Goal: Task Accomplishment & Management: Complete application form

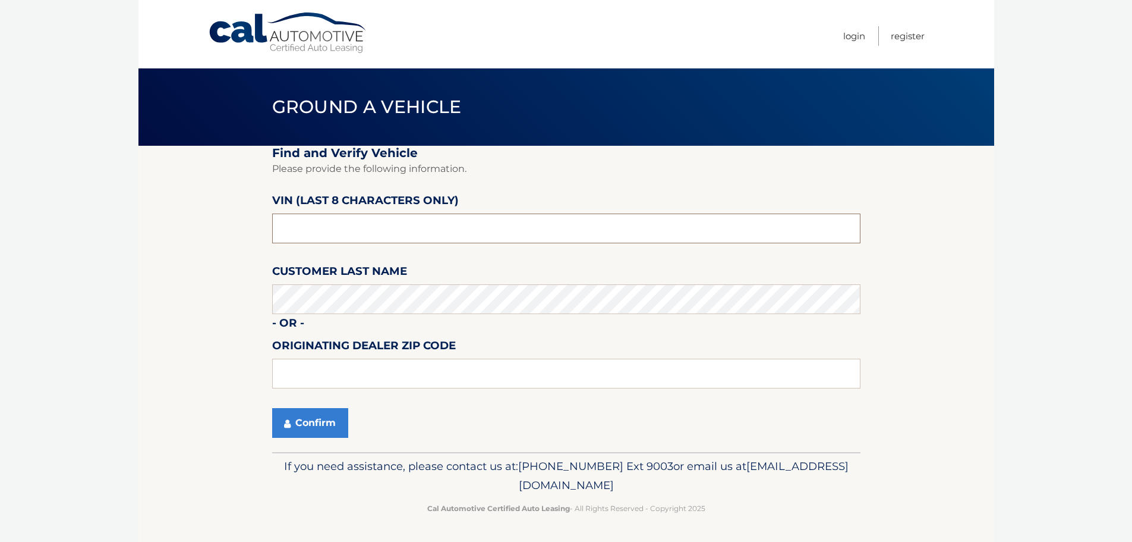
drag, startPoint x: 366, startPoint y: 232, endPoint x: 238, endPoint y: 233, distance: 127.8
click at [238, 233] on section "Find and Verify Vehicle Please provide the following information. VIN (last 8 c…" at bounding box center [567, 299] width 856 height 306
type input "PN547164"
click at [208, 367] on section "Find and Verify Vehicle Please provide the following information. VIN (last 8 c…" at bounding box center [567, 299] width 856 height 306
click at [300, 422] on button "Confirm" at bounding box center [310, 423] width 76 height 30
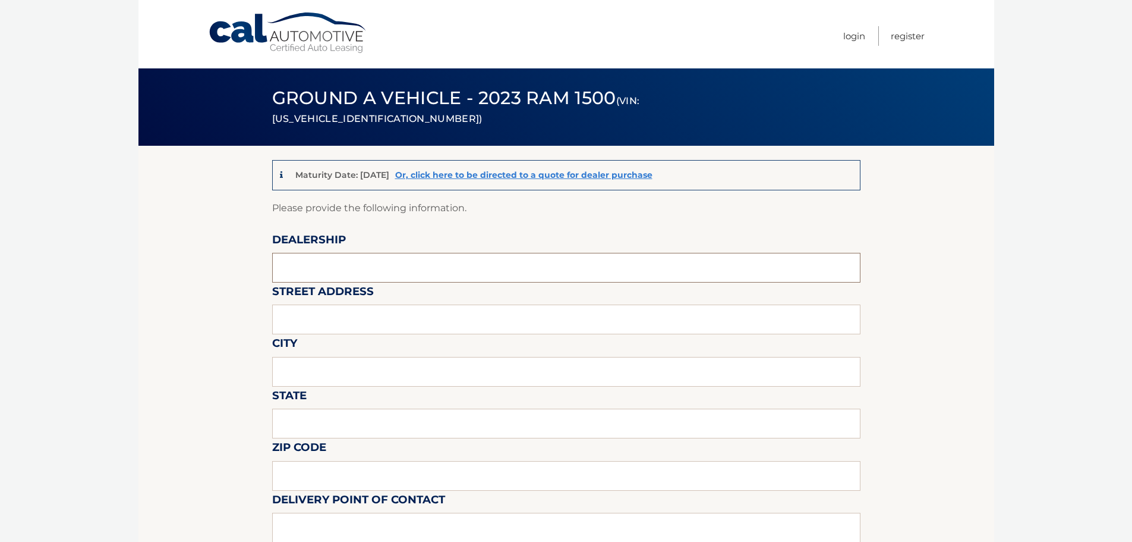
click at [335, 273] on input "text" at bounding box center [566, 268] width 589 height 30
click at [410, 269] on input "[PERSON_NAME] CHEVROLET" at bounding box center [566, 268] width 589 height 30
type input "[PERSON_NAME] CHEVROLET OF [GEOGRAPHIC_DATA]"
type input "1 CHEVY DR"
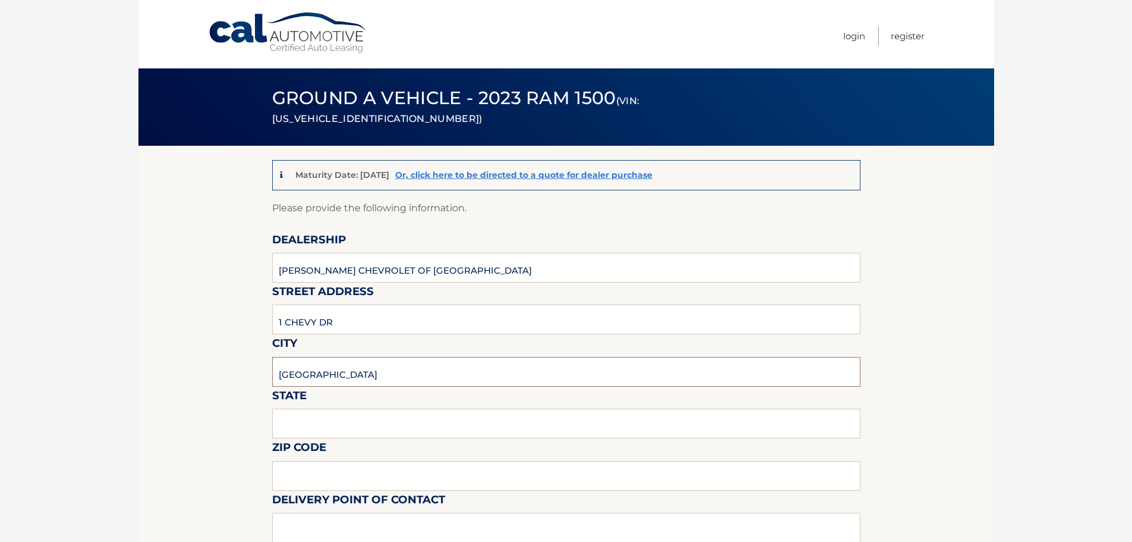
type input "[GEOGRAPHIC_DATA]"
type input "NY"
type input "13057"
drag, startPoint x: 168, startPoint y: 385, endPoint x: 198, endPoint y: 375, distance: 31.8
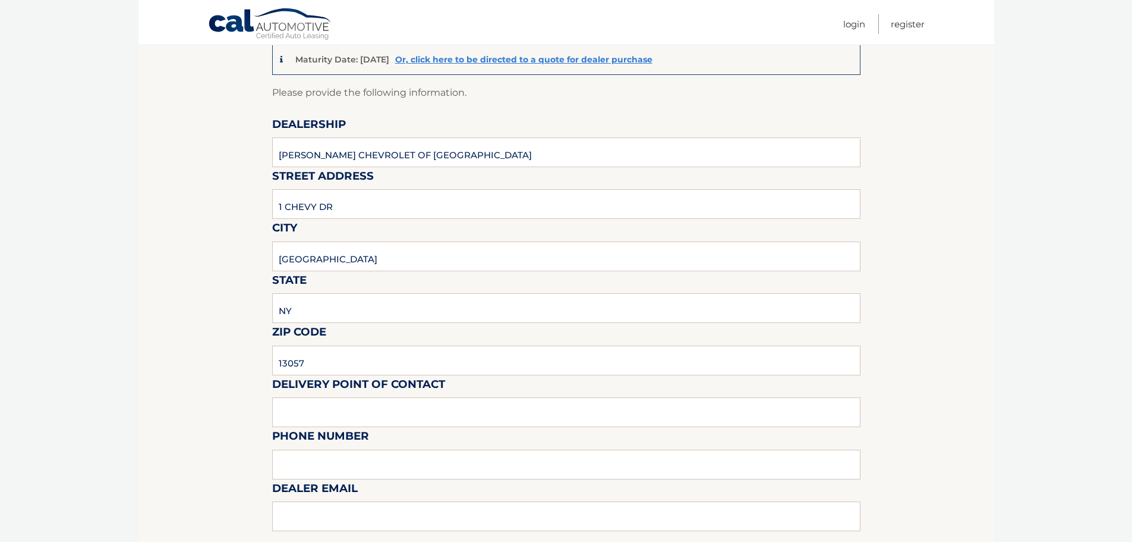
scroll to position [178, 0]
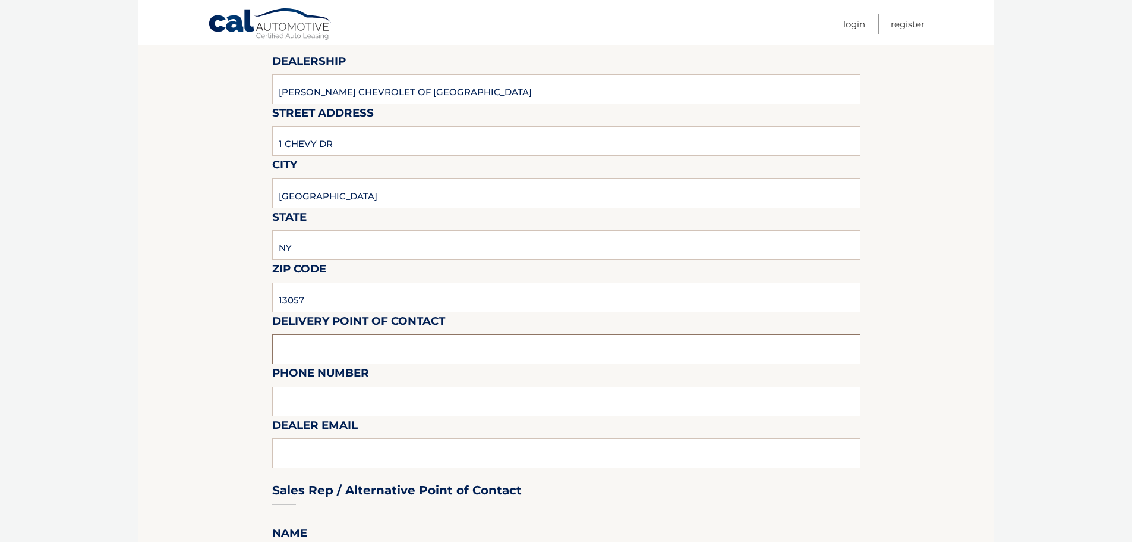
click at [377, 343] on input "text" at bounding box center [566, 349] width 589 height 30
drag, startPoint x: 350, startPoint y: 344, endPoint x: 230, endPoint y: 362, distance: 121.5
type input "[PERSON_NAME]"
type input "3157616648"
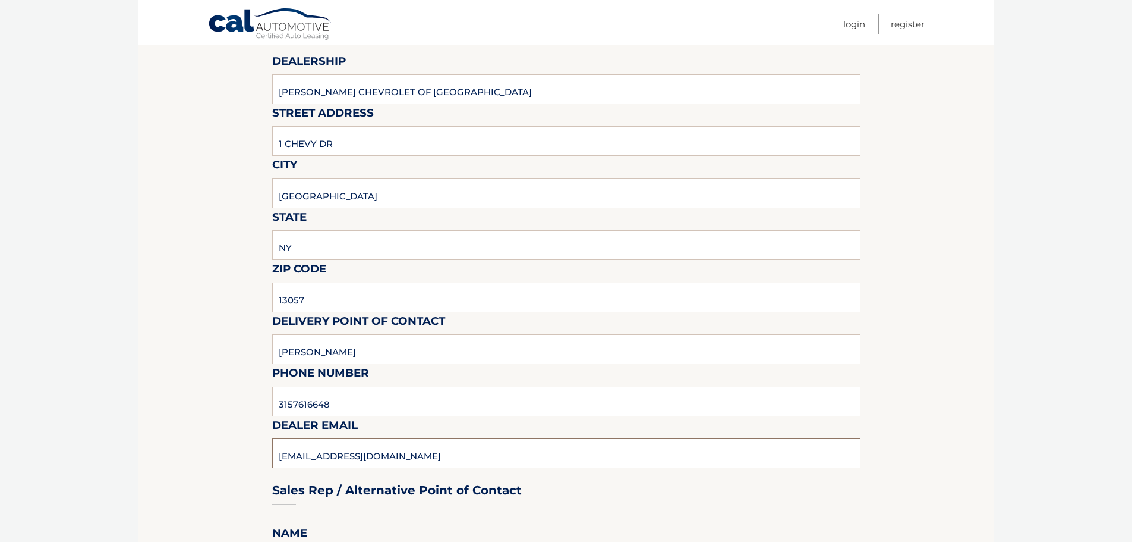
type input "[EMAIL_ADDRESS][DOMAIN_NAME]"
click at [111, 337] on body "Cal Automotive Menu Login Register (VIN: [US_VEHICLE_IDENTIFICATION_NUMBER])" at bounding box center [566, 93] width 1132 height 542
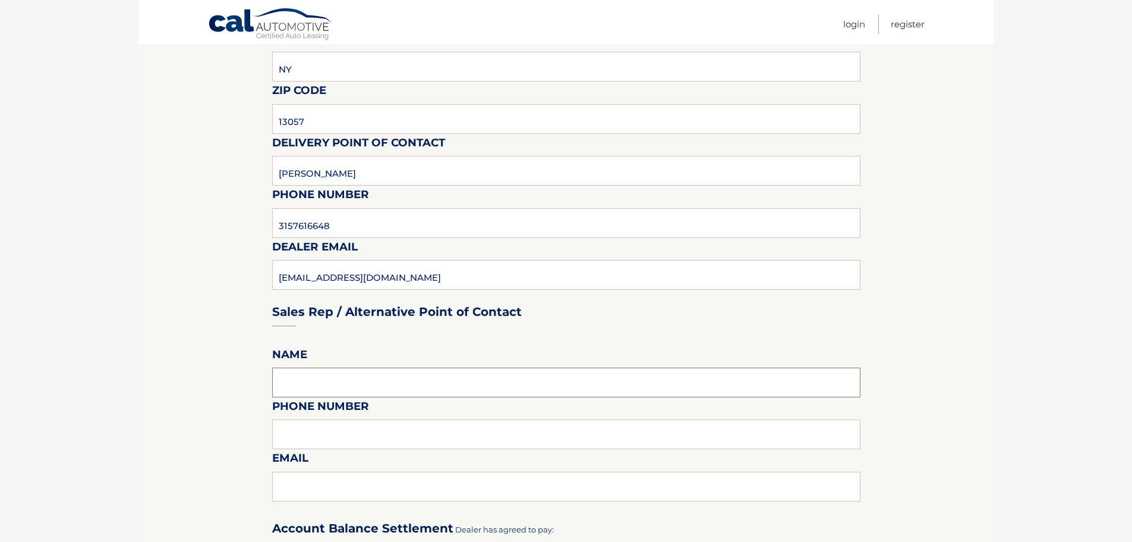
click at [301, 377] on input "text" at bounding box center [566, 382] width 589 height 30
type input "[PERSON_NAME]"
type input "6316244866"
click at [307, 490] on input "text" at bounding box center [566, 486] width 589 height 30
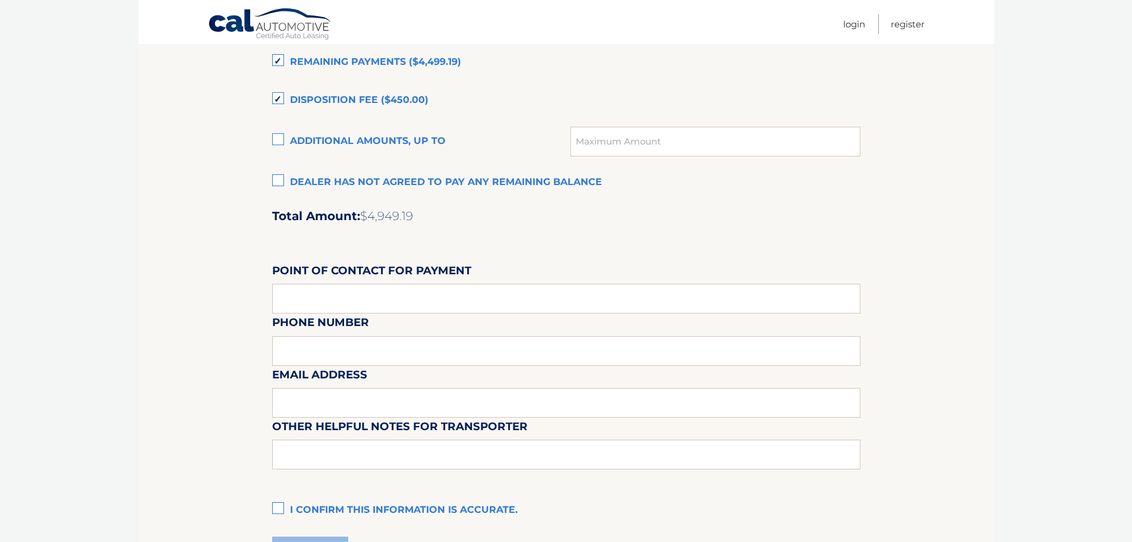
scroll to position [892, 0]
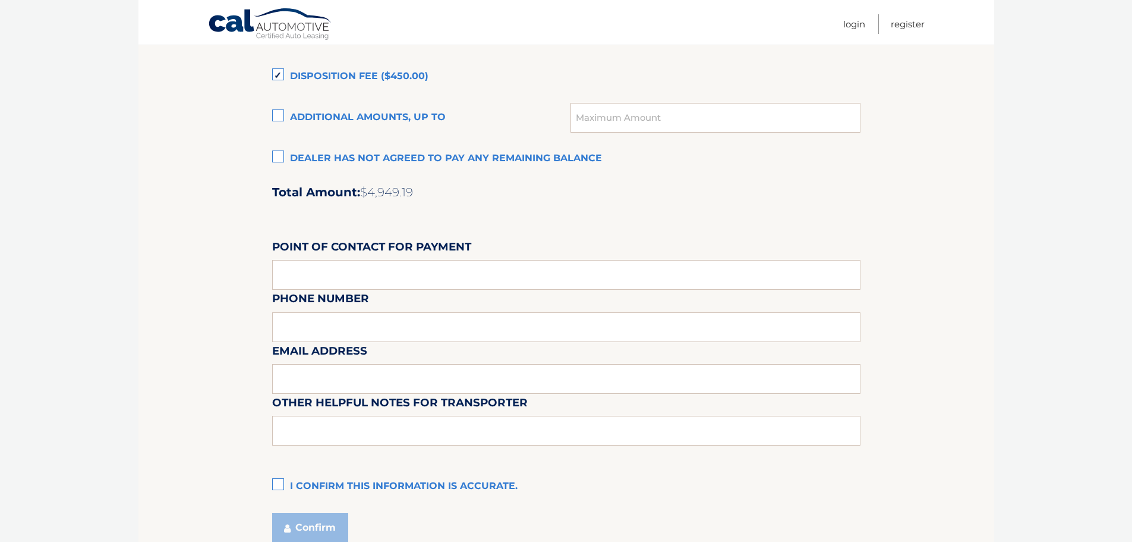
type input "[EMAIL_ADDRESS][DOMAIN_NAME]"
click at [310, 272] on input "text" at bounding box center [566, 275] width 589 height 30
click at [278, 483] on label "I confirm this information is accurate." at bounding box center [566, 486] width 589 height 24
click at [0, 0] on input "I confirm this information is accurate." at bounding box center [0, 0] width 0 height 0
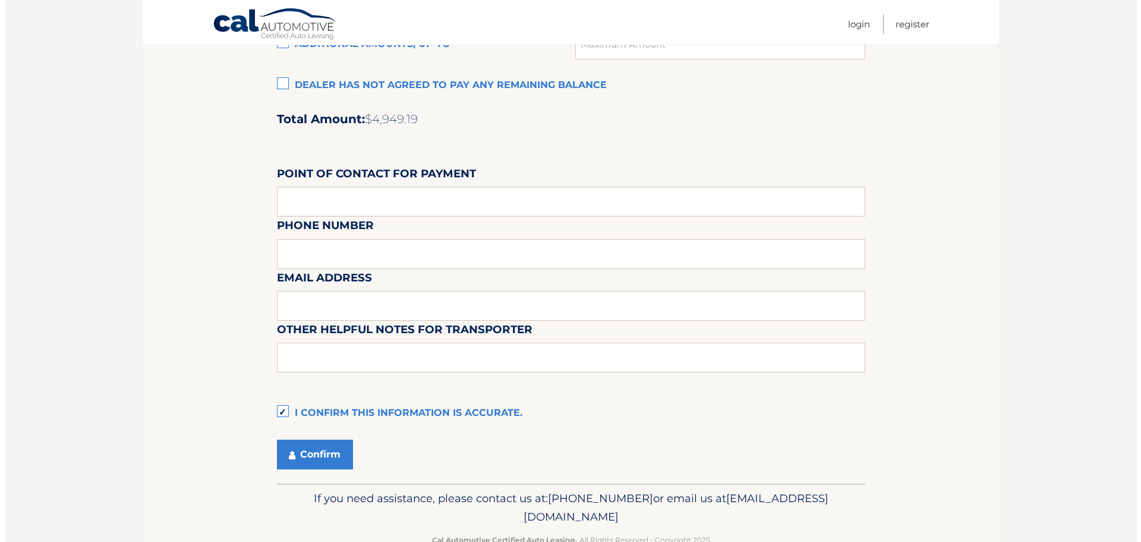
scroll to position [997, 0]
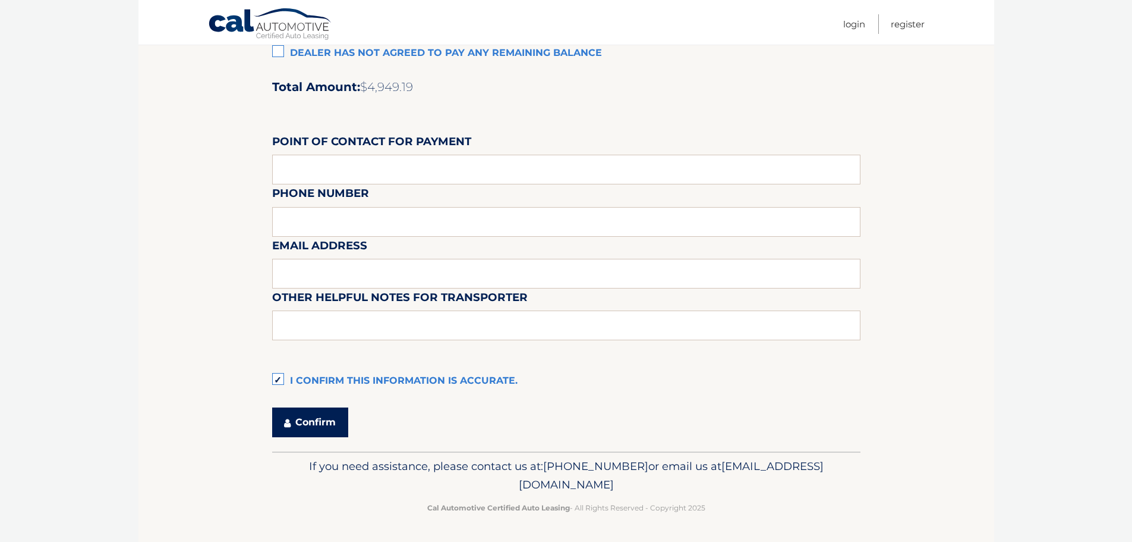
click at [304, 421] on button "Confirm" at bounding box center [310, 422] width 76 height 30
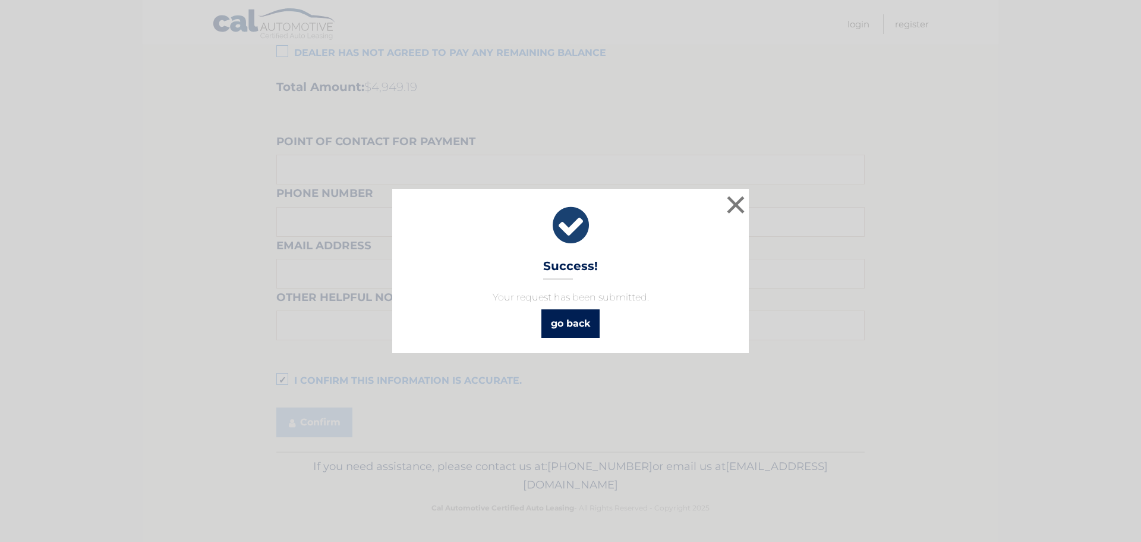
click at [575, 323] on link "go back" at bounding box center [571, 323] width 58 height 29
